Goal: Task Accomplishment & Management: Complete application form

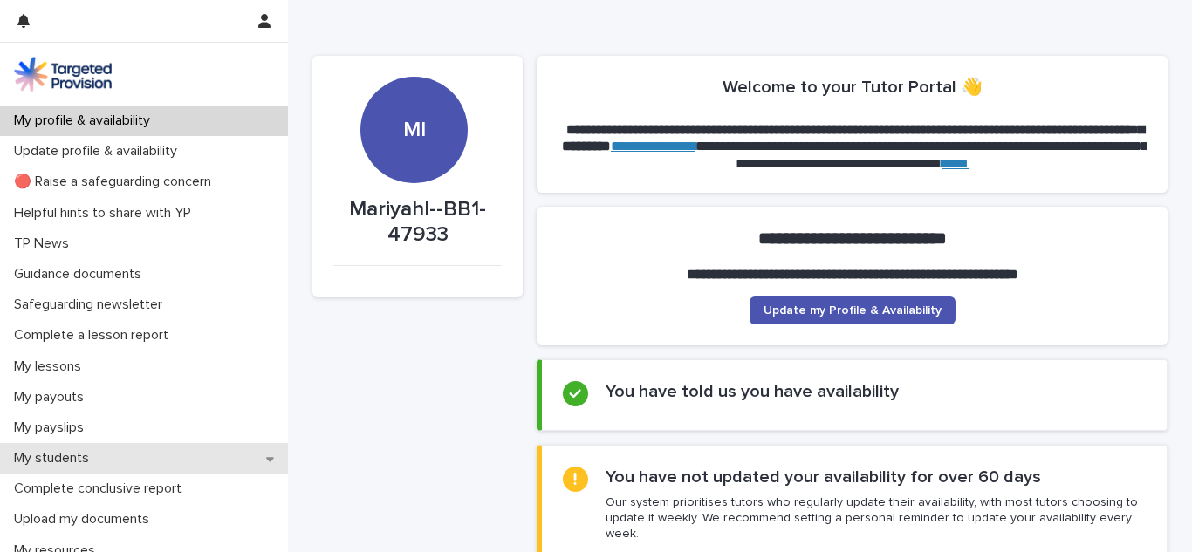
click at [188, 466] on div "My students" at bounding box center [144, 458] width 288 height 31
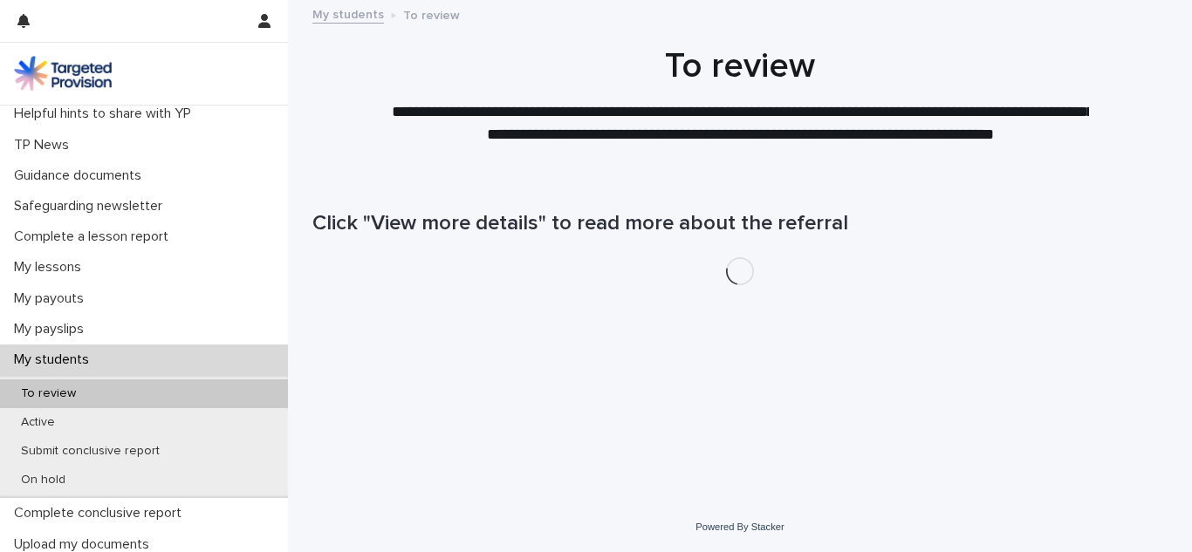
scroll to position [135, 0]
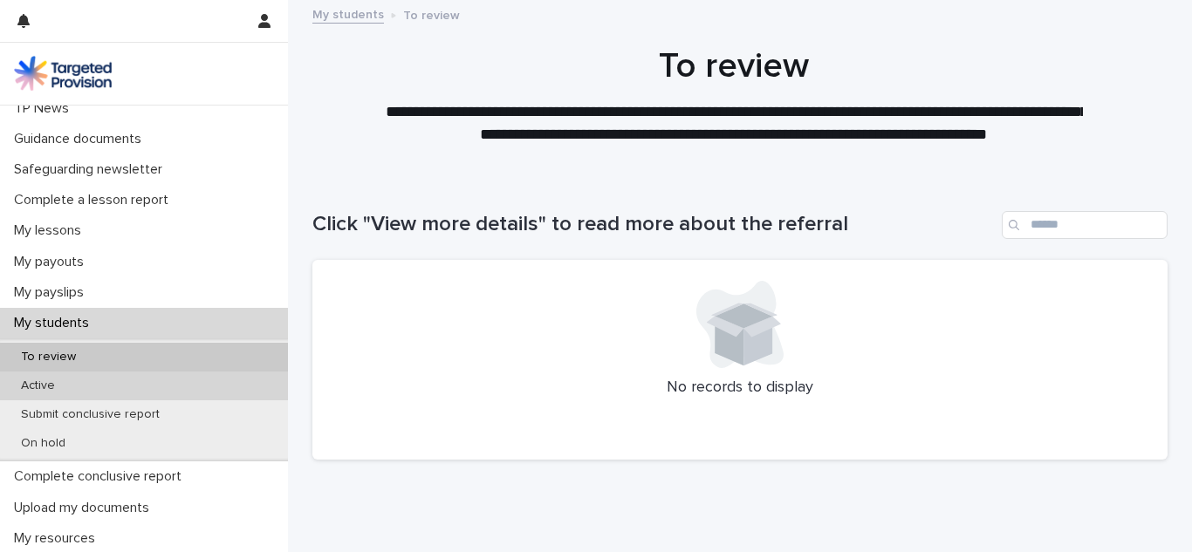
click at [202, 386] on div "Active" at bounding box center [144, 386] width 288 height 29
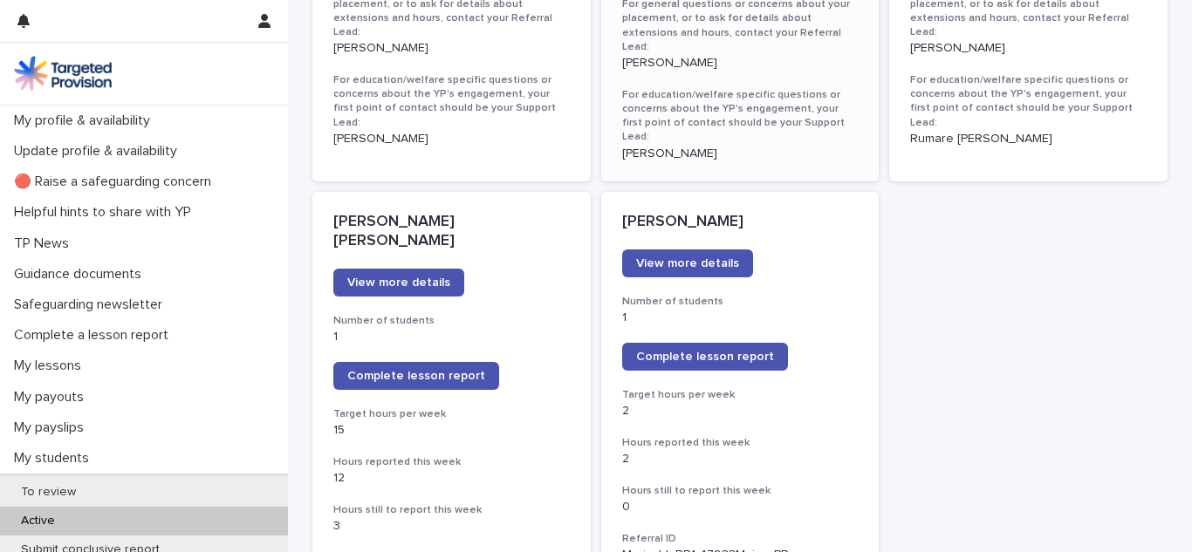
scroll to position [1166, 0]
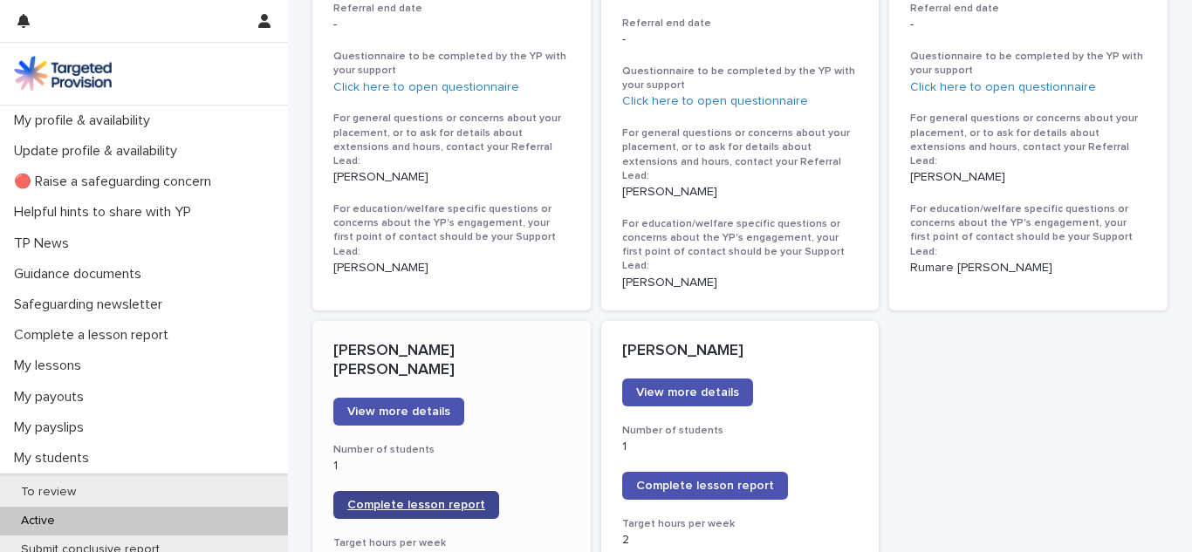
click at [466, 491] on link "Complete lesson report" at bounding box center [416, 505] width 166 height 28
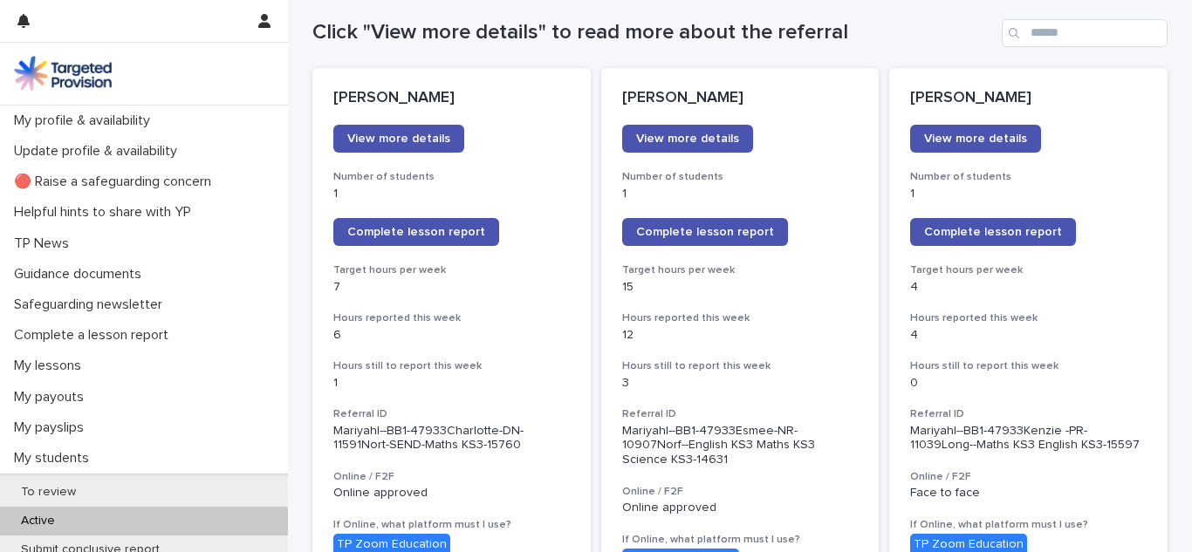
scroll to position [191, 0]
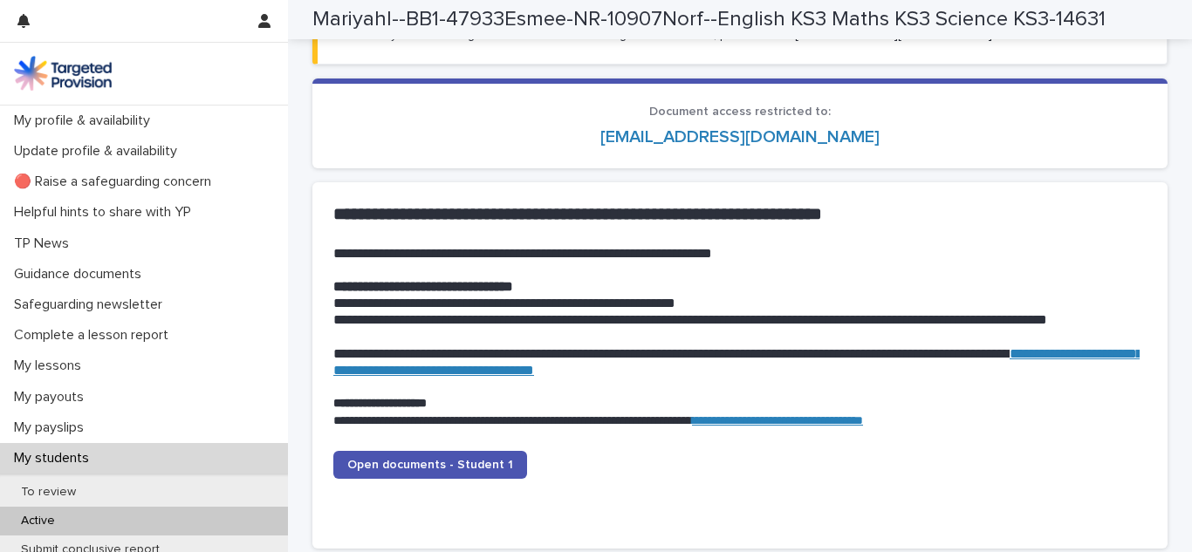
scroll to position [1600, 0]
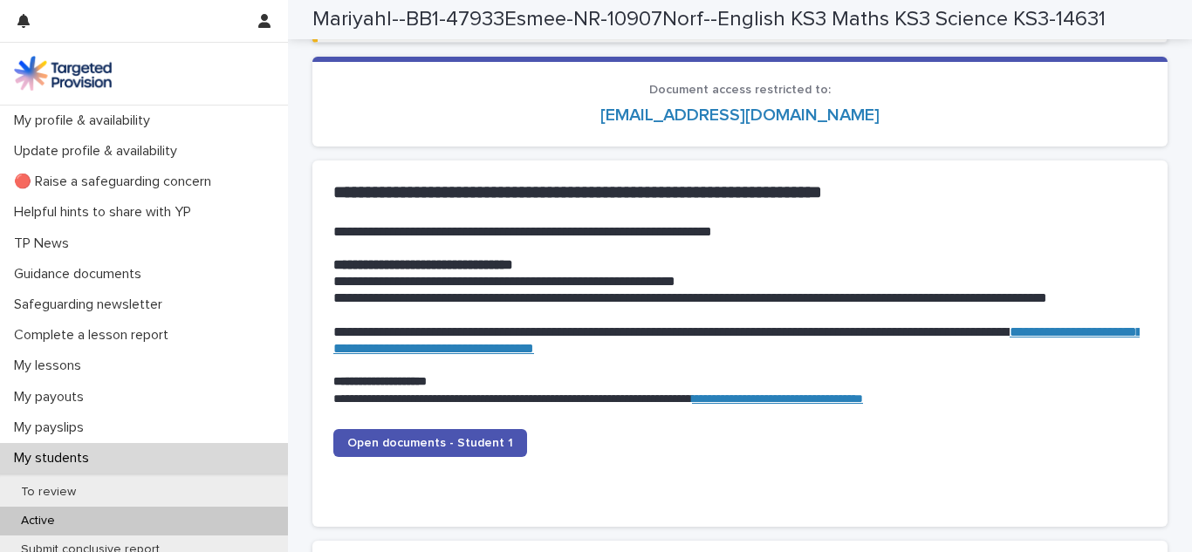
click at [170, 528] on div "Active" at bounding box center [144, 521] width 288 height 29
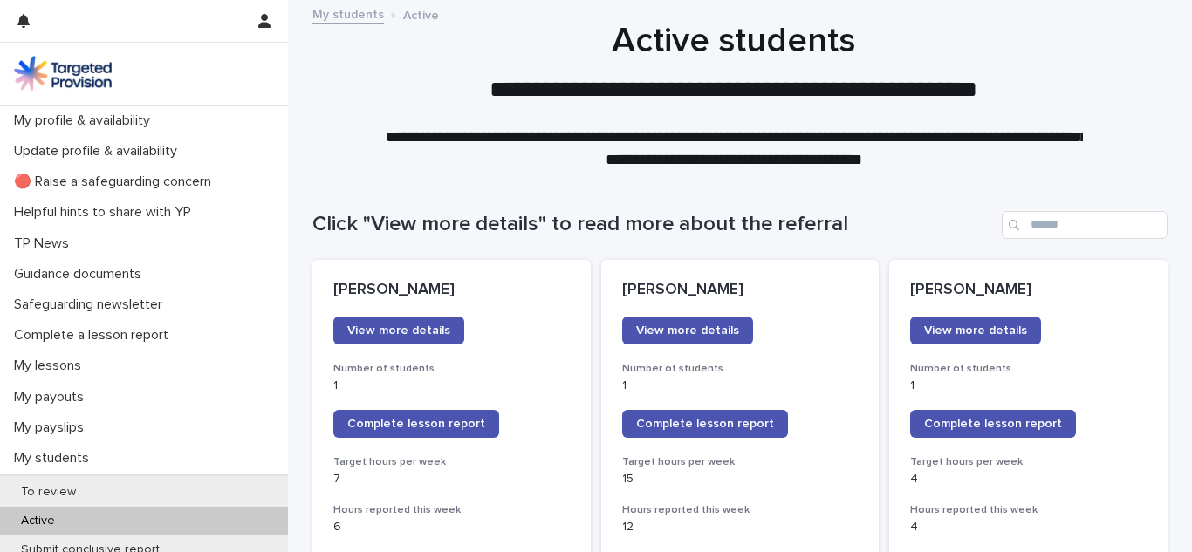
click at [203, 530] on div "Active" at bounding box center [144, 521] width 288 height 29
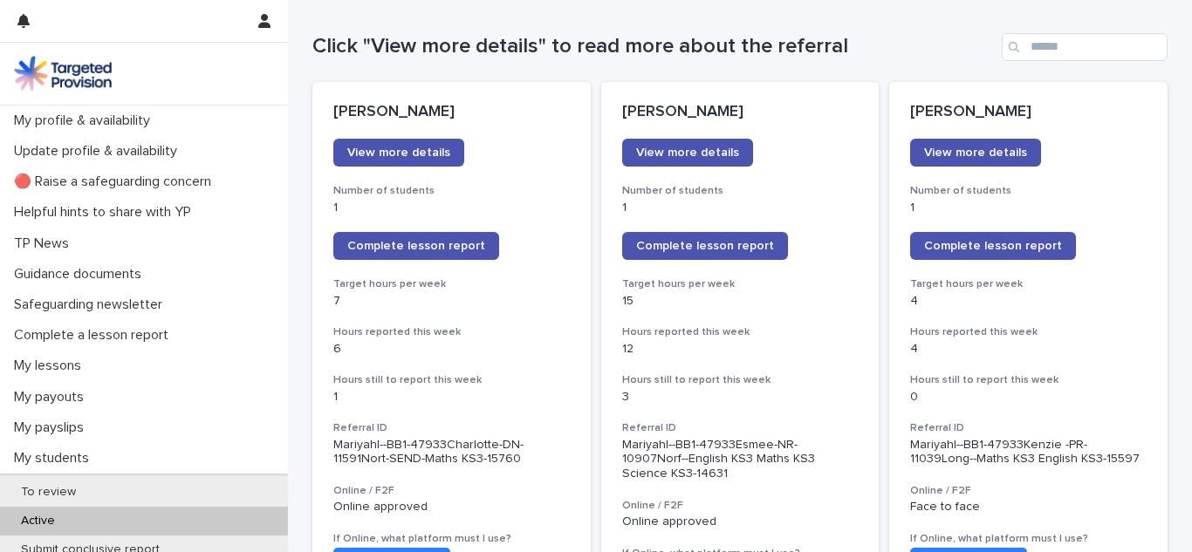
scroll to position [200, 0]
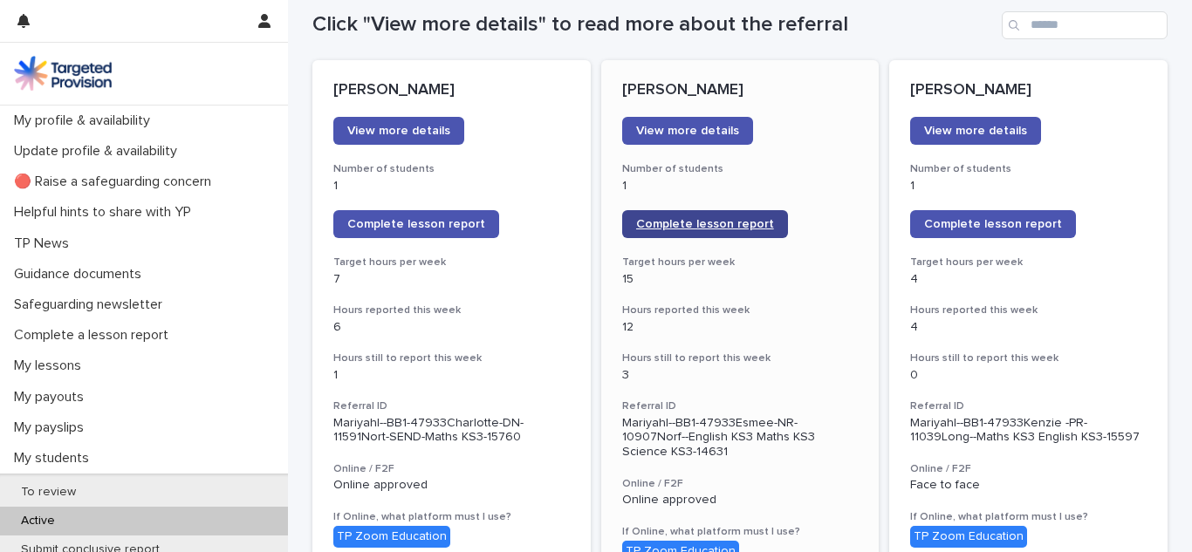
click at [712, 224] on span "Complete lesson report" at bounding box center [705, 224] width 138 height 12
